Goal: Navigation & Orientation: Find specific page/section

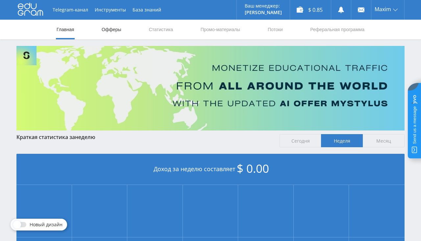
click at [103, 28] on link "Офферы" at bounding box center [111, 30] width 21 height 20
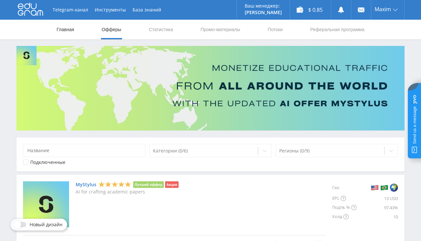
click at [72, 30] on link "Главная" at bounding box center [65, 30] width 19 height 20
